Goal: Transaction & Acquisition: Purchase product/service

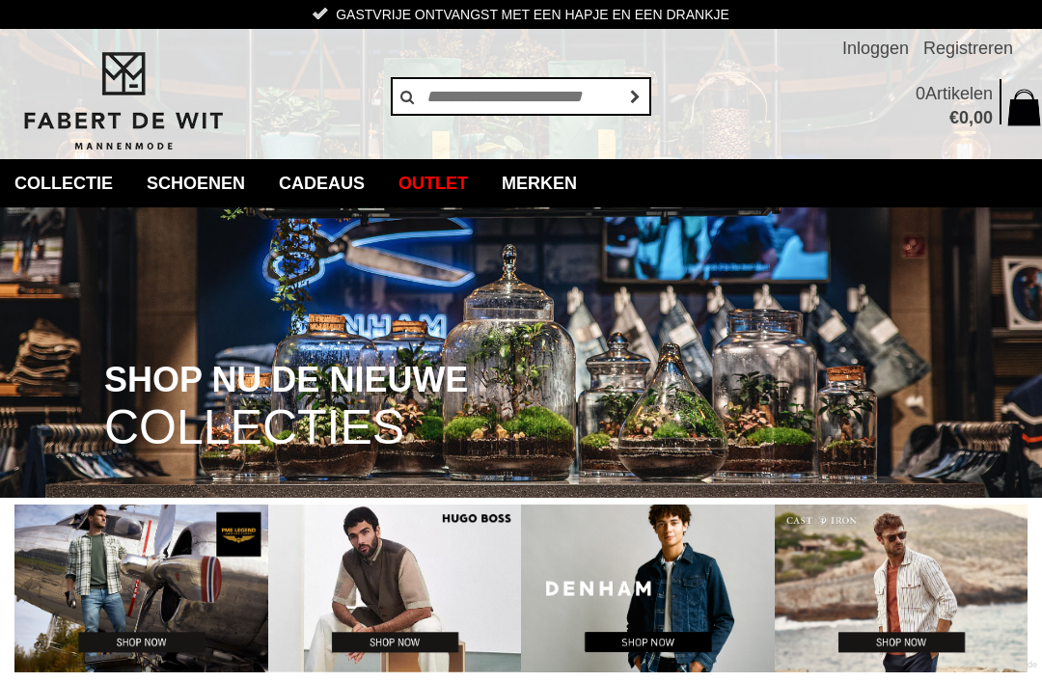
click at [551, 190] on link "Merken" at bounding box center [539, 183] width 104 height 48
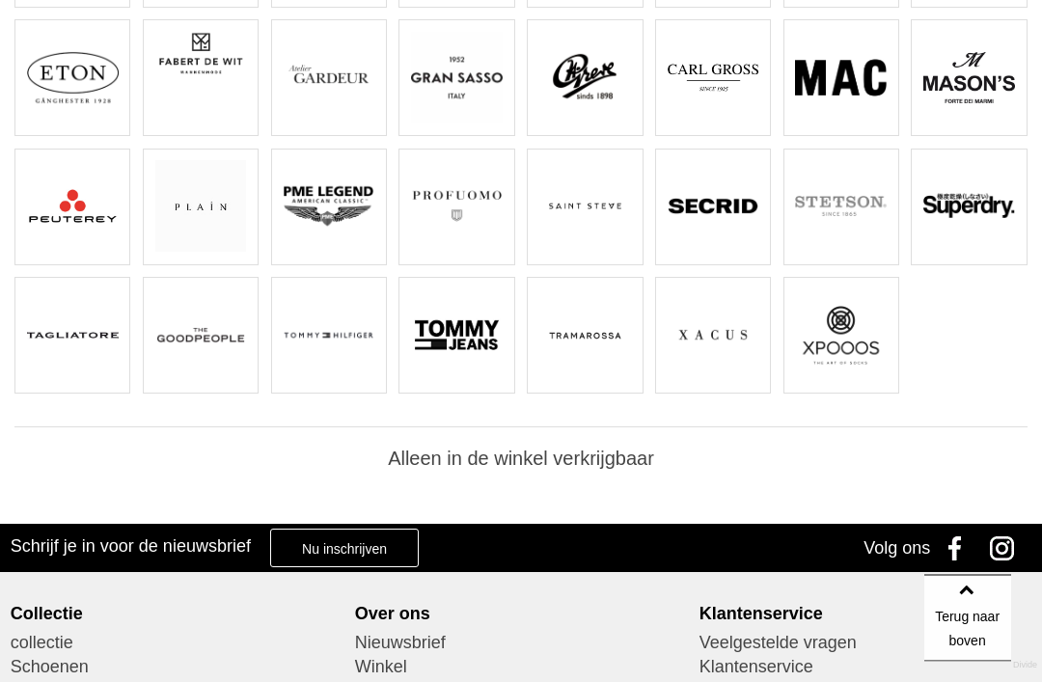
scroll to position [528, 0]
click at [413, 224] on img at bounding box center [457, 206] width 92 height 92
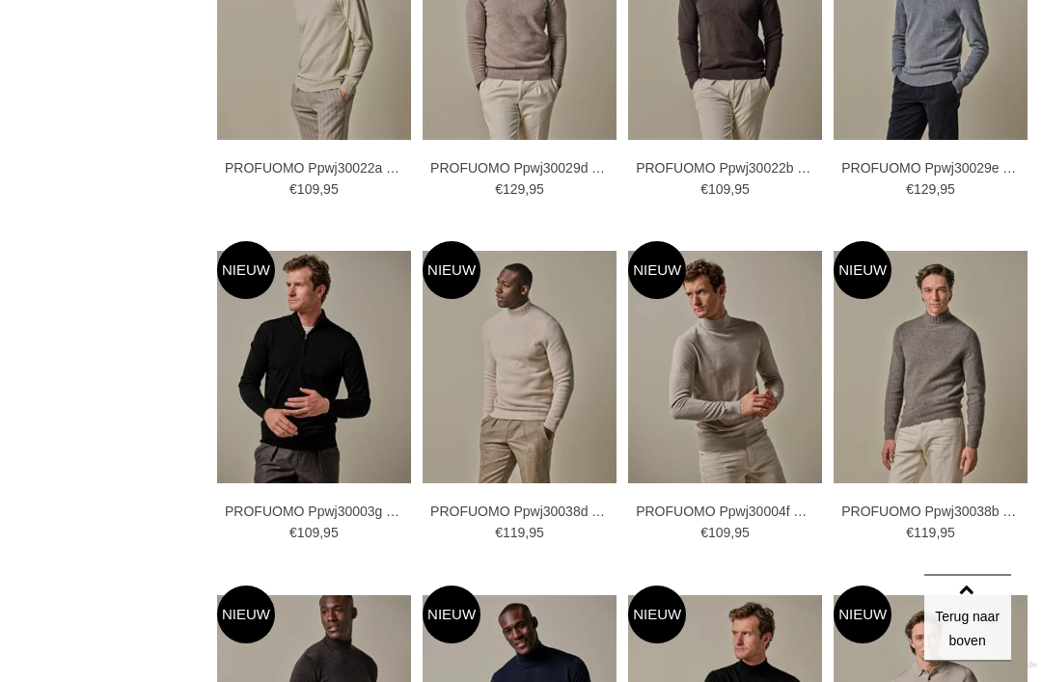
scroll to position [1951, 0]
click at [0, 0] on img at bounding box center [0, 0] width 0 height 0
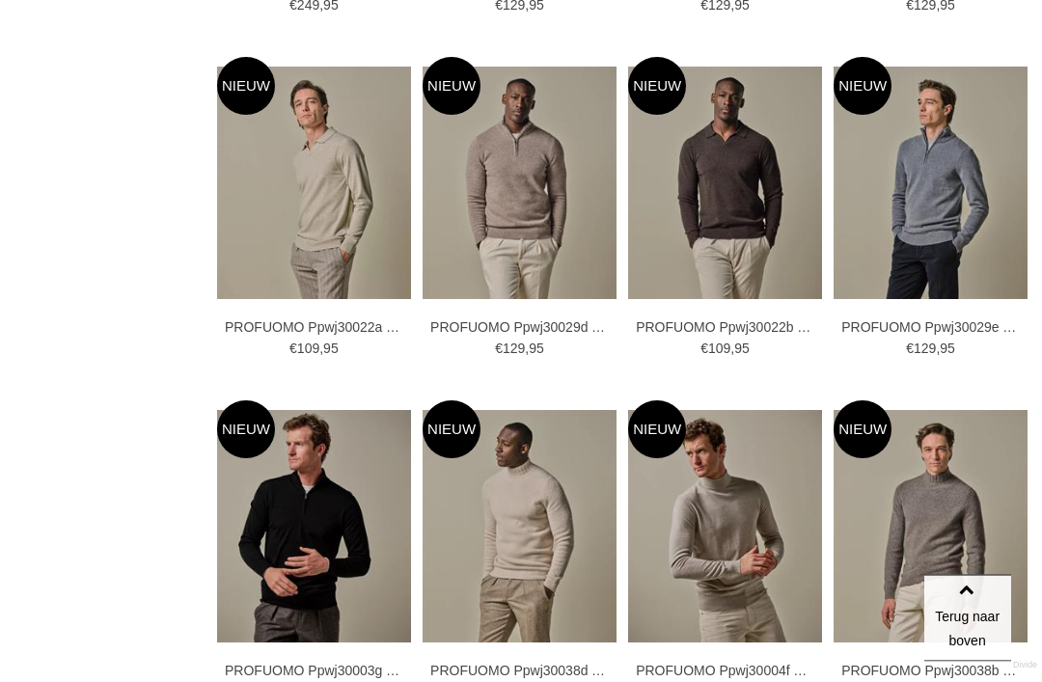
scroll to position [1791, 0]
click at [0, 0] on img at bounding box center [0, 0] width 0 height 0
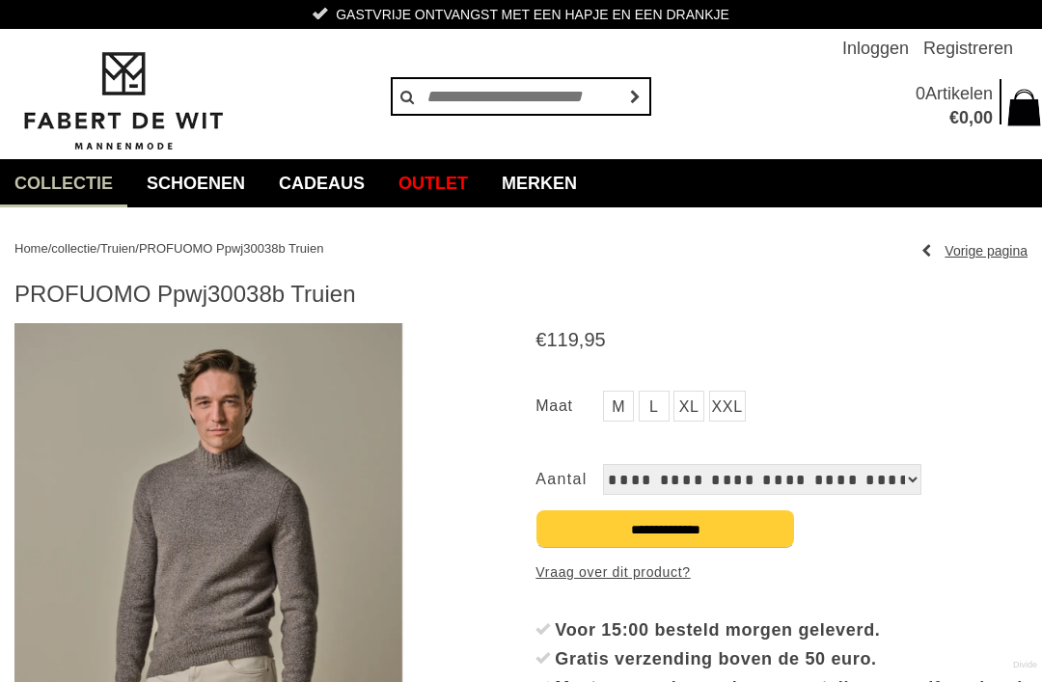
click at [703, 410] on link "XL" at bounding box center [689, 406] width 31 height 31
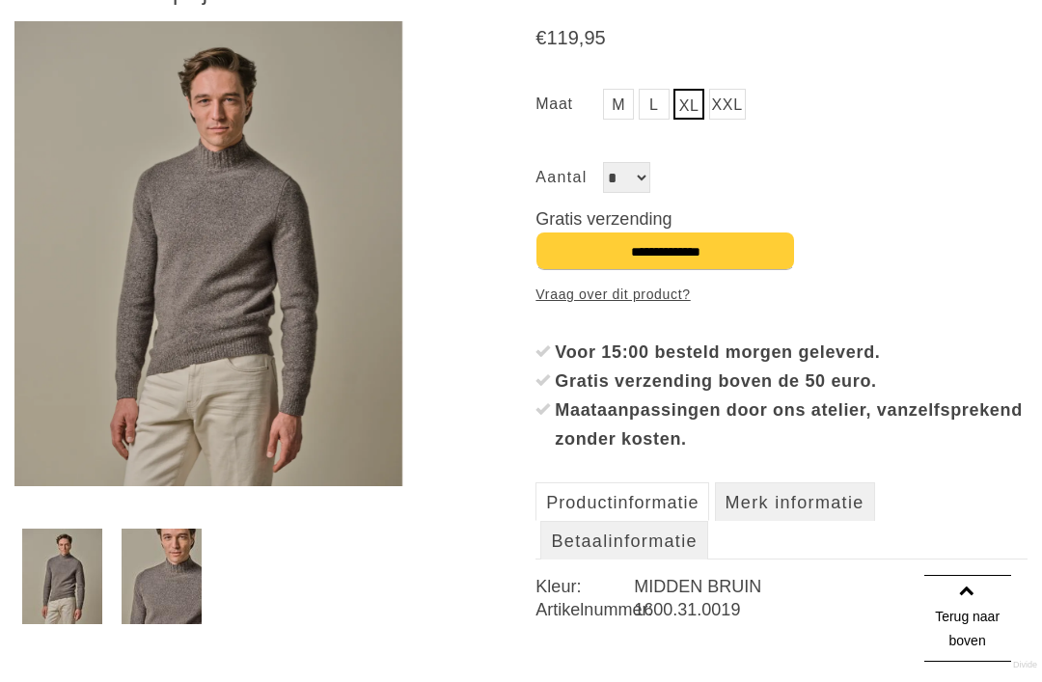
scroll to position [304, 0]
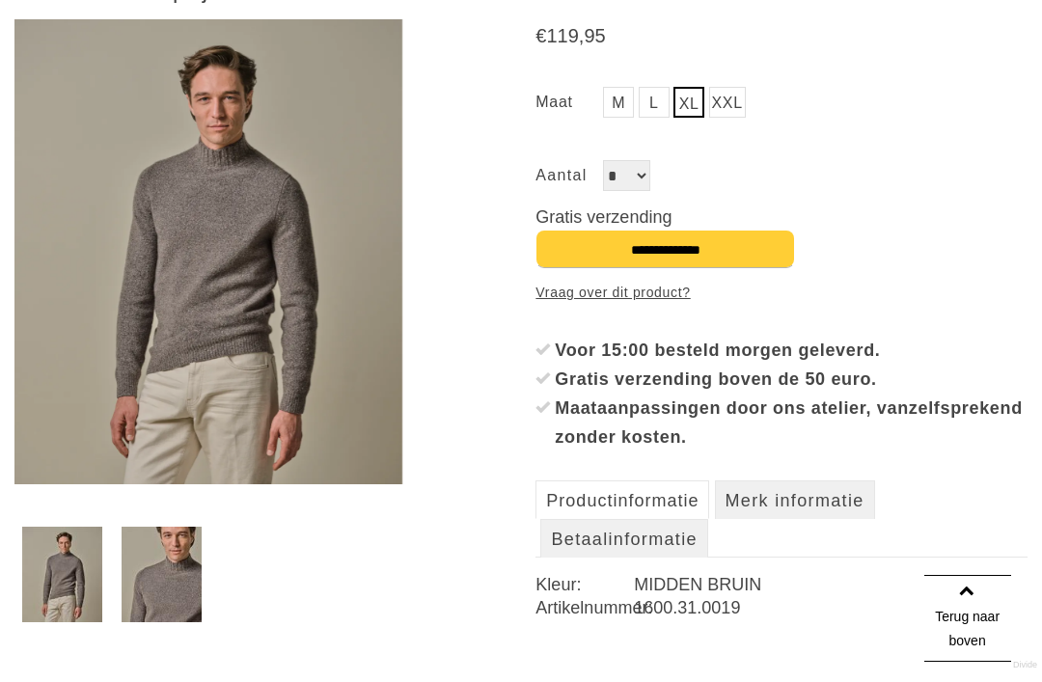
click at [576, 299] on link "Vraag over dit product?" at bounding box center [613, 292] width 154 height 29
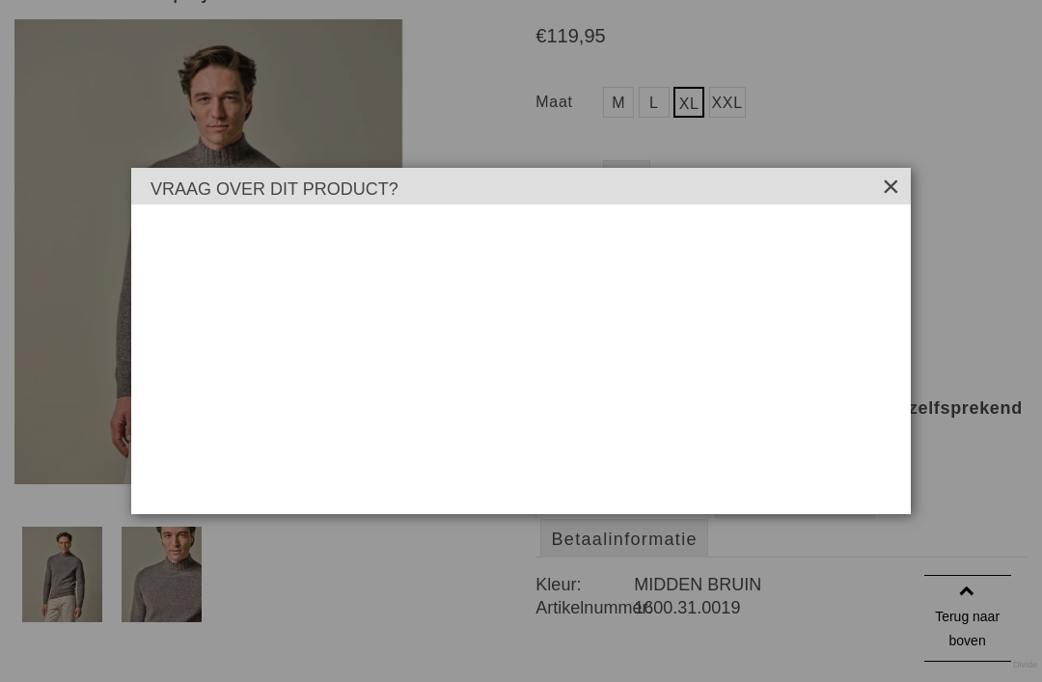
scroll to position [0, 0]
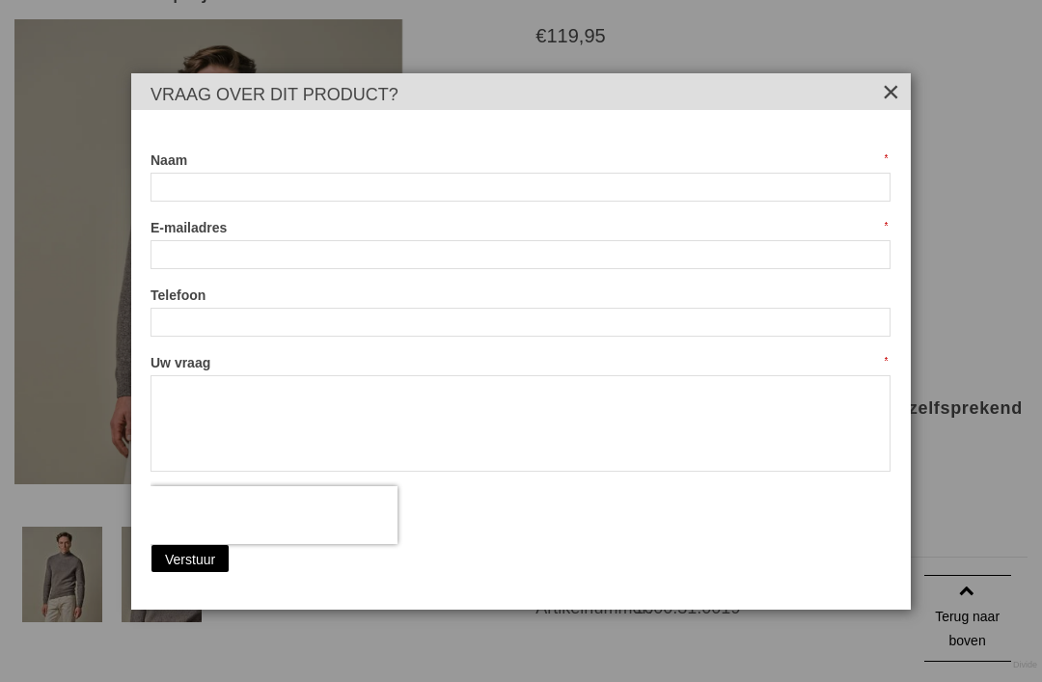
click at [895, 99] on link "×" at bounding box center [891, 89] width 19 height 19
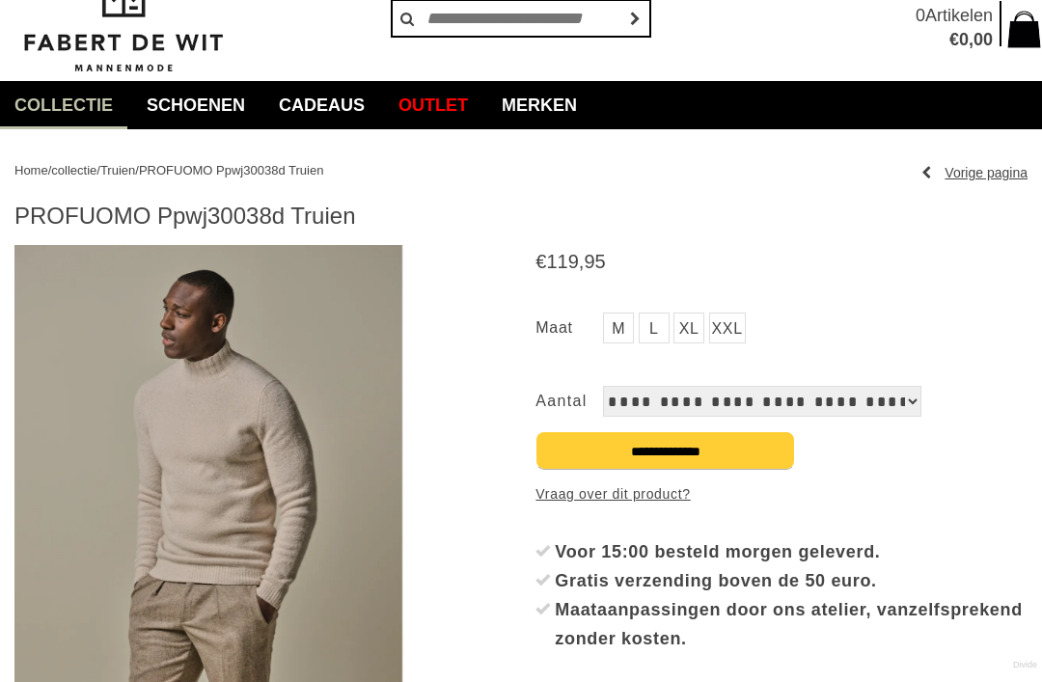
scroll to position [114, 0]
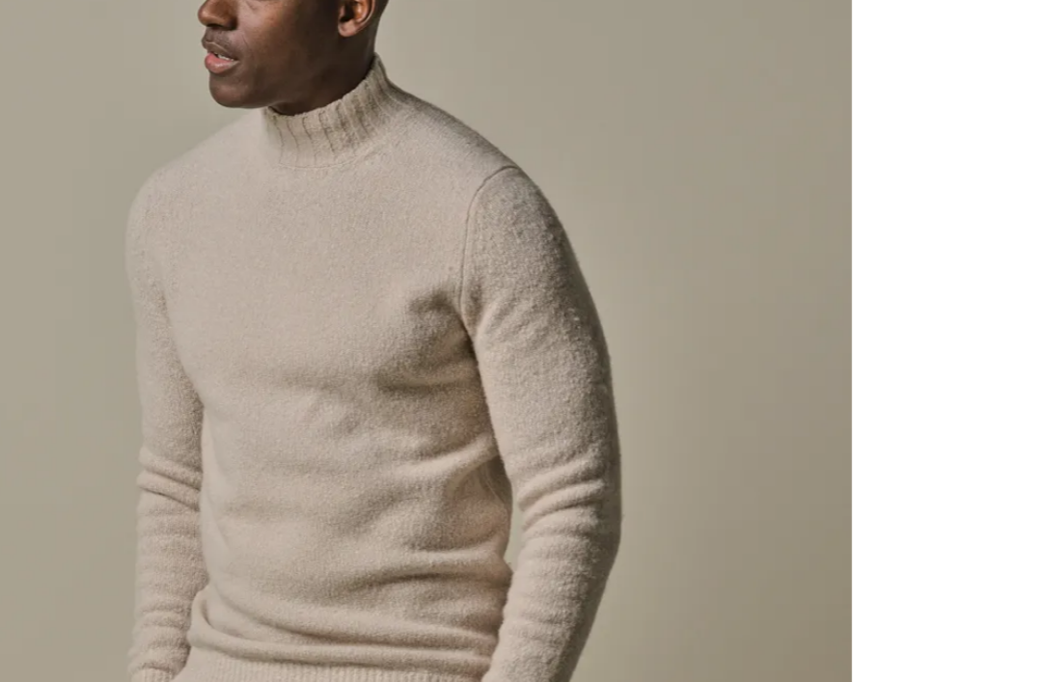
click at [385, 209] on link at bounding box center [260, 441] width 492 height 465
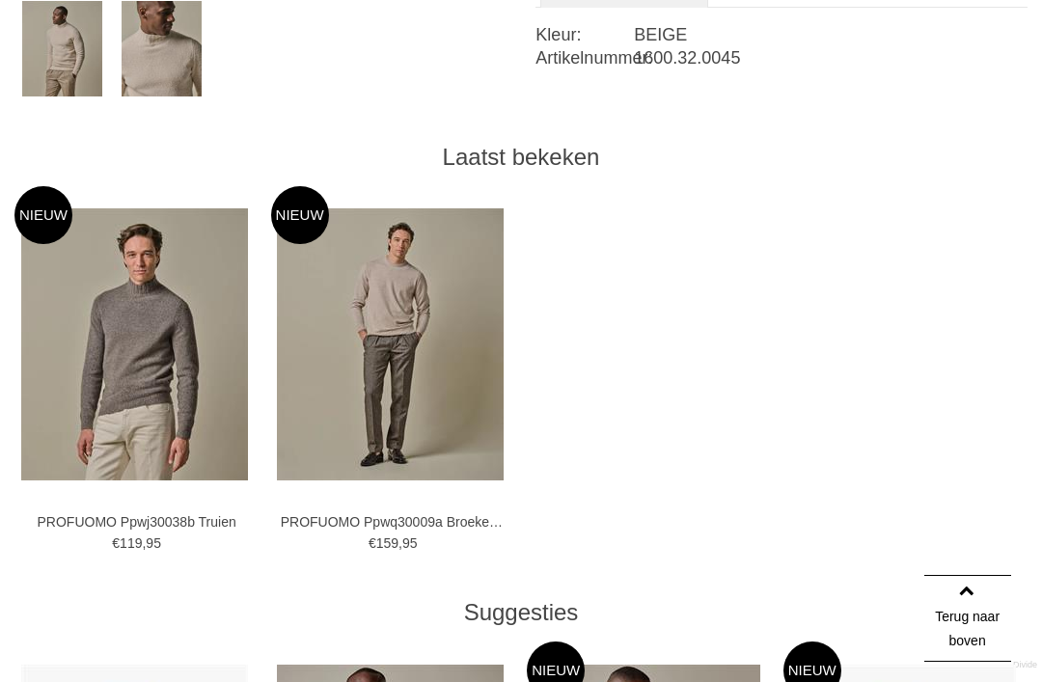
scroll to position [831, 0]
